Goal: Navigation & Orientation: Find specific page/section

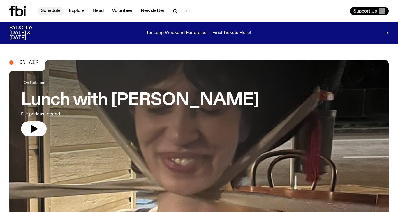
click at [50, 9] on link "Schedule" at bounding box center [50, 11] width 27 height 8
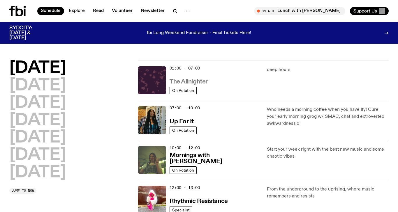
click at [186, 80] on h3 "The Allnighter" at bounding box center [189, 82] width 38 height 6
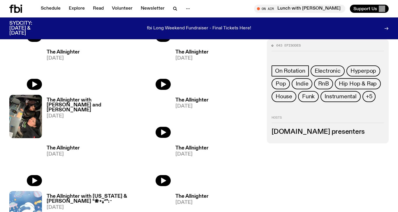
scroll to position [238, 0]
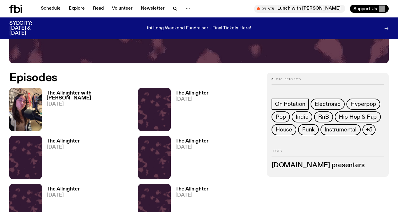
click at [76, 95] on h3 "The Allnighter with [PERSON_NAME]" at bounding box center [89, 96] width 84 height 10
